Goal: Information Seeking & Learning: Learn about a topic

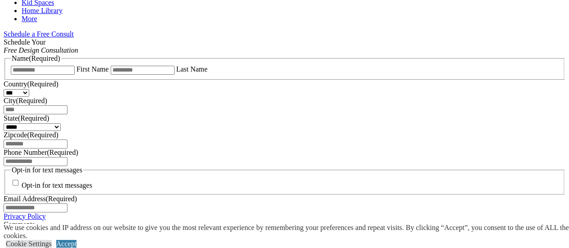
scroll to position [540, 0]
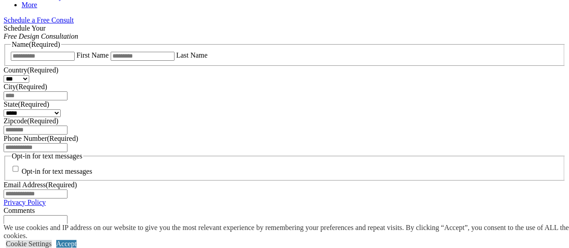
click at [74, 24] on span "Schedule a Free Consult (opens a dropdown menu)" at bounding box center [74, 20] width 0 height 8
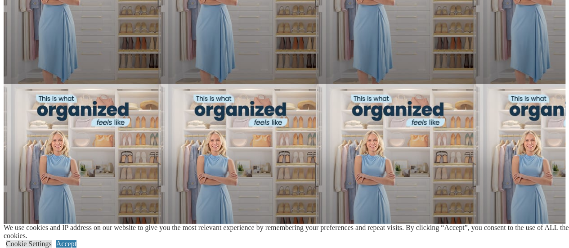
scroll to position [675, 0]
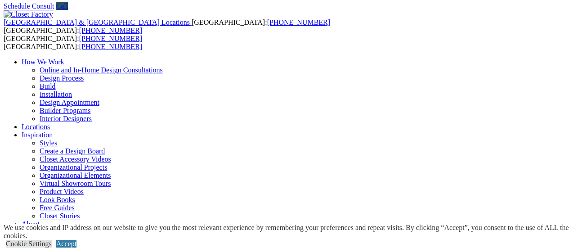
scroll to position [45, 0]
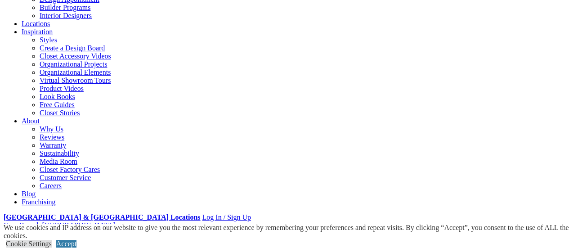
scroll to position [135, 0]
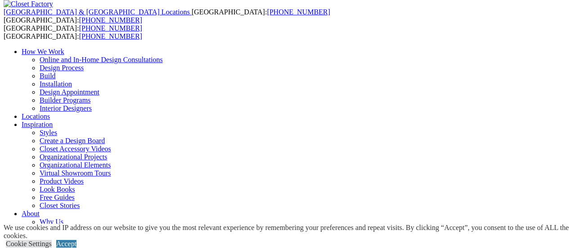
scroll to position [90, 0]
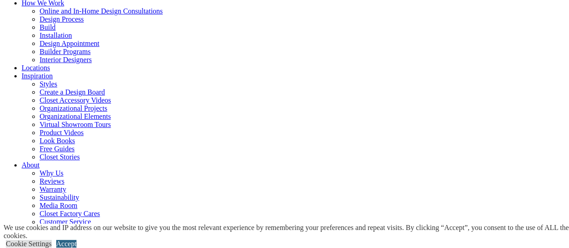
click at [77, 240] on link "Accept" at bounding box center [66, 244] width 20 height 8
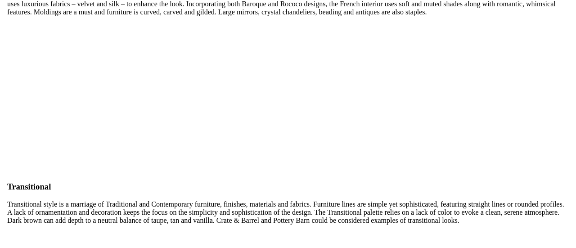
scroll to position [2205, 0]
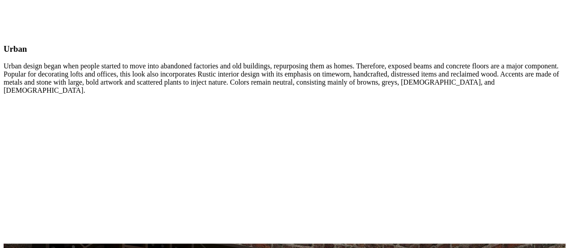
scroll to position [3490, 0]
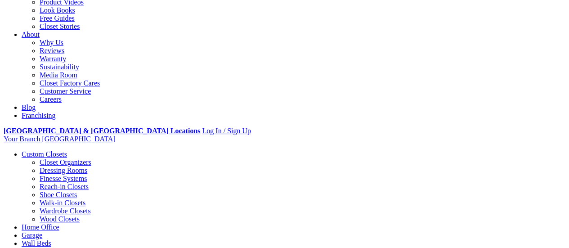
scroll to position [135, 0]
